Goal: Task Accomplishment & Management: Manage account settings

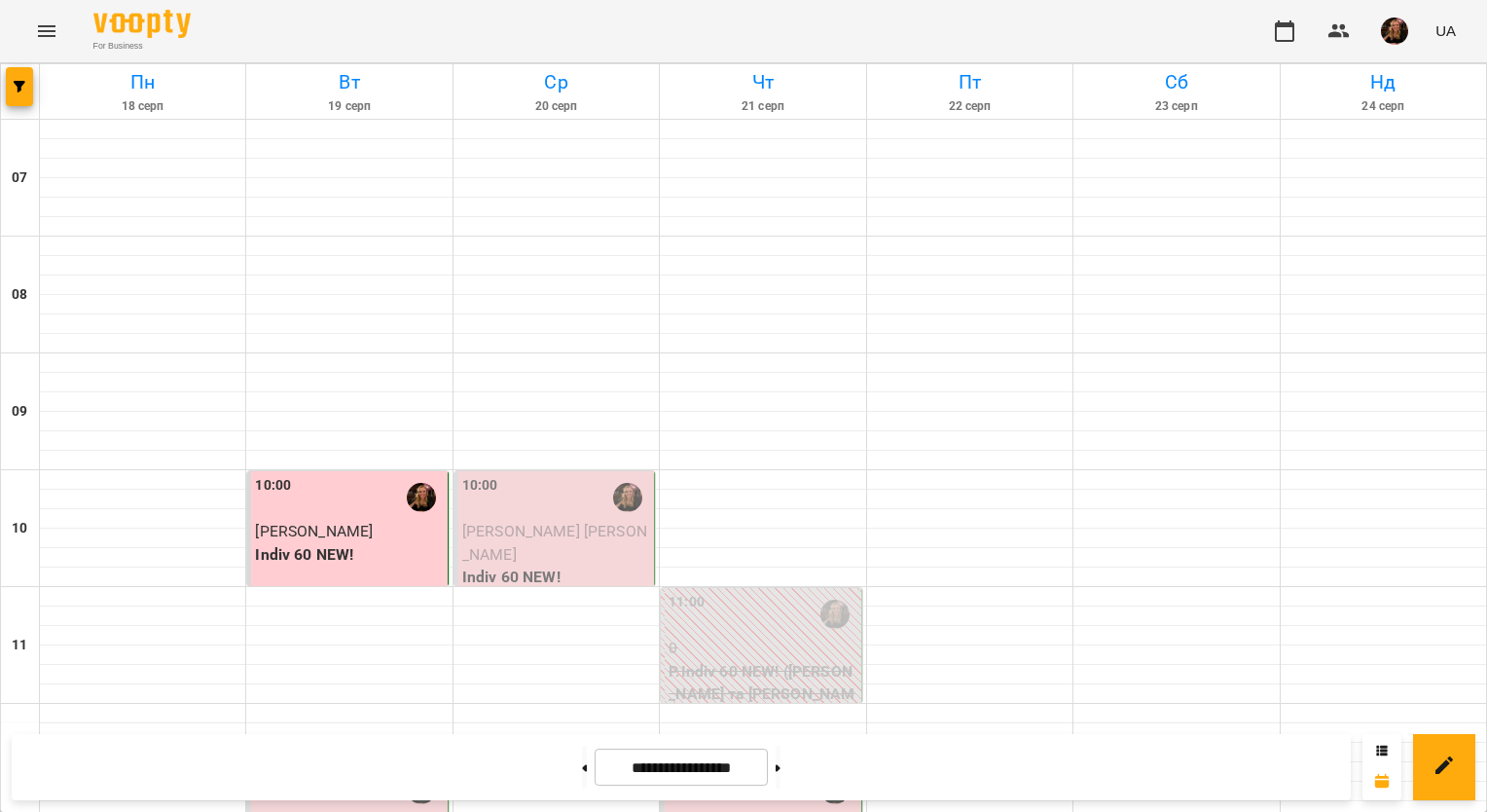
scroll to position [1070, 0]
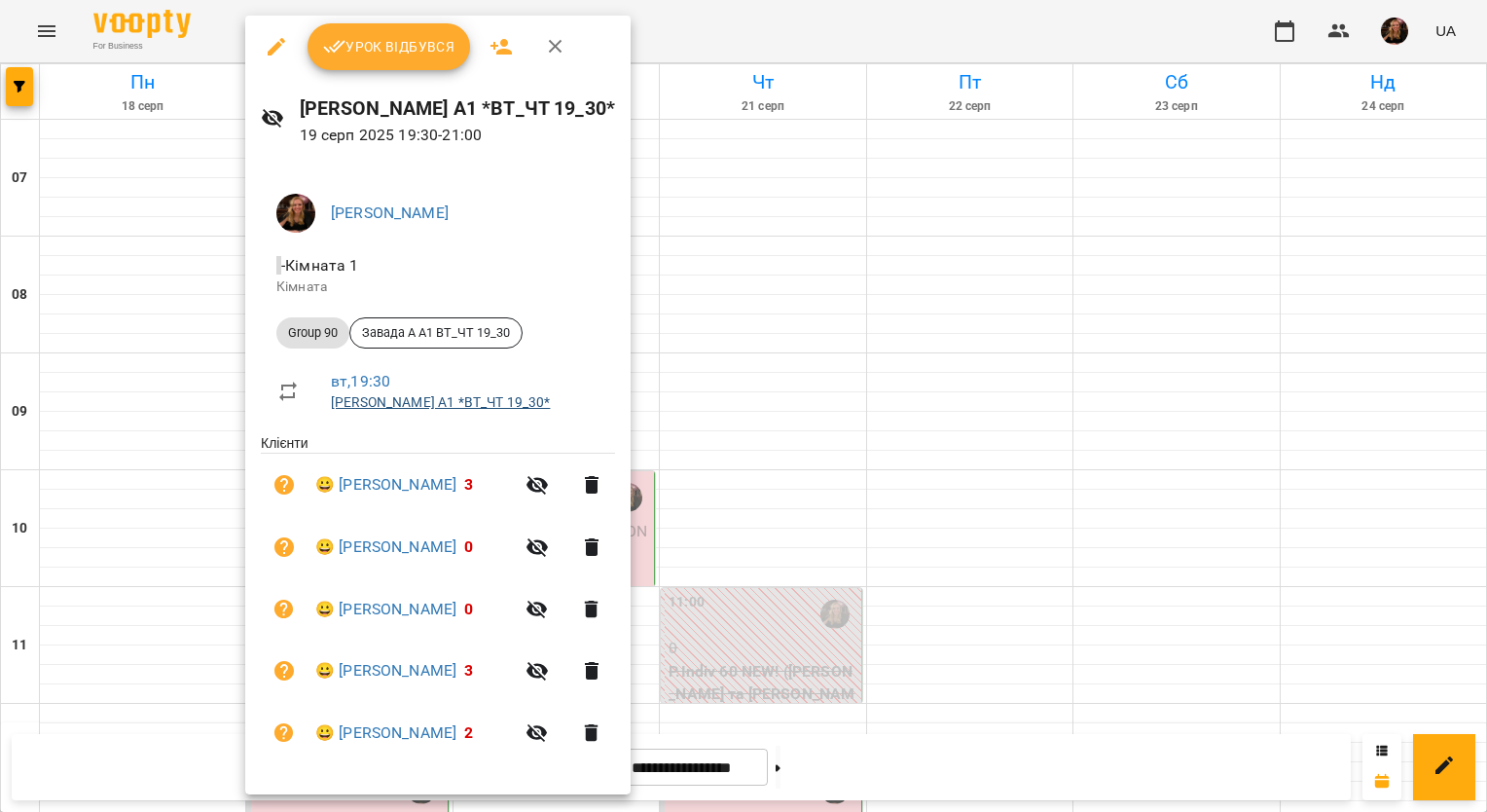
click at [412, 401] on link "[PERSON_NAME] А1 *ВТ_ЧТ 19_30*" at bounding box center [440, 402] width 219 height 16
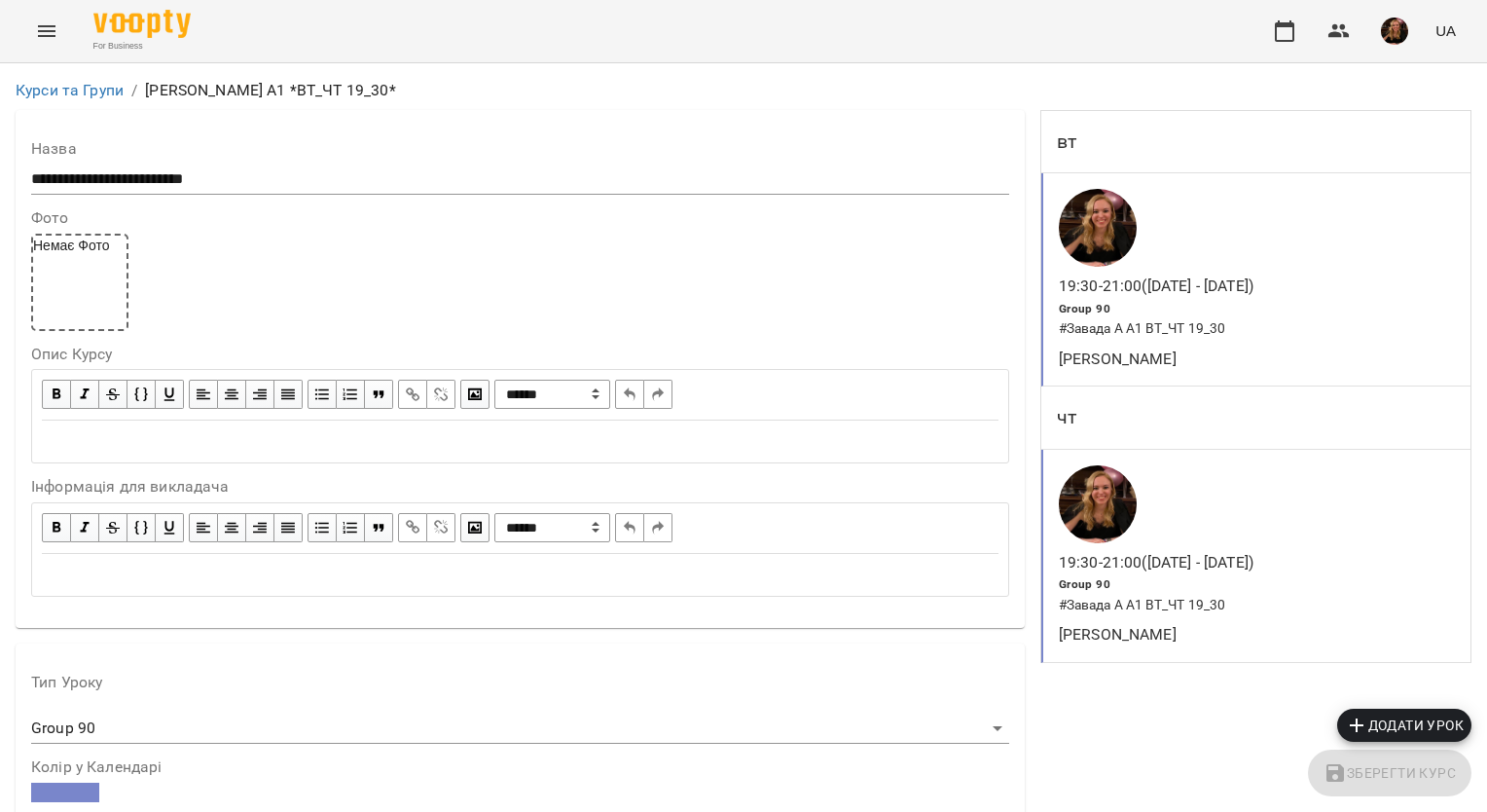
scroll to position [1472, 0]
